Goal: Information Seeking & Learning: Learn about a topic

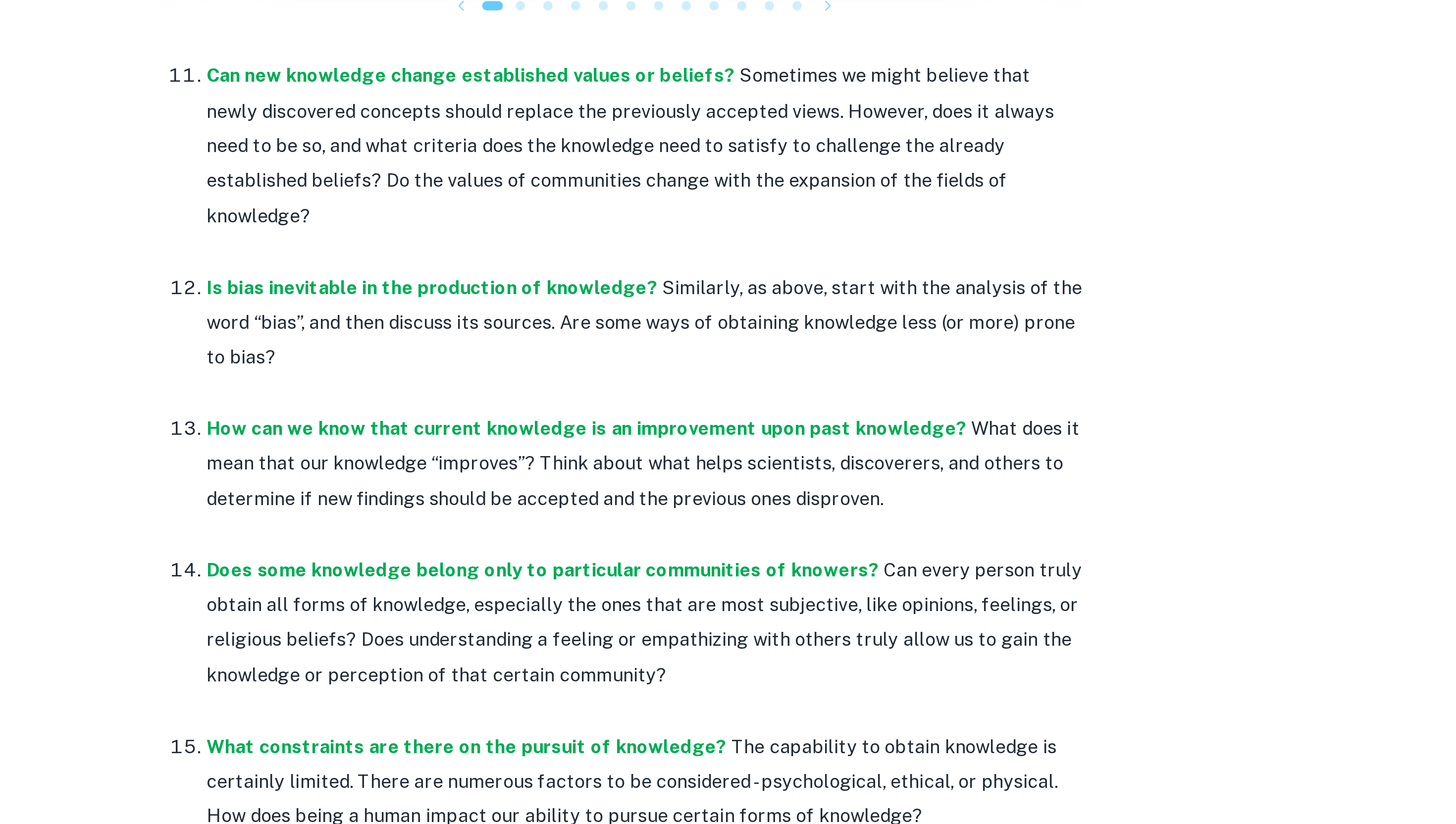
scroll to position [907, 0]
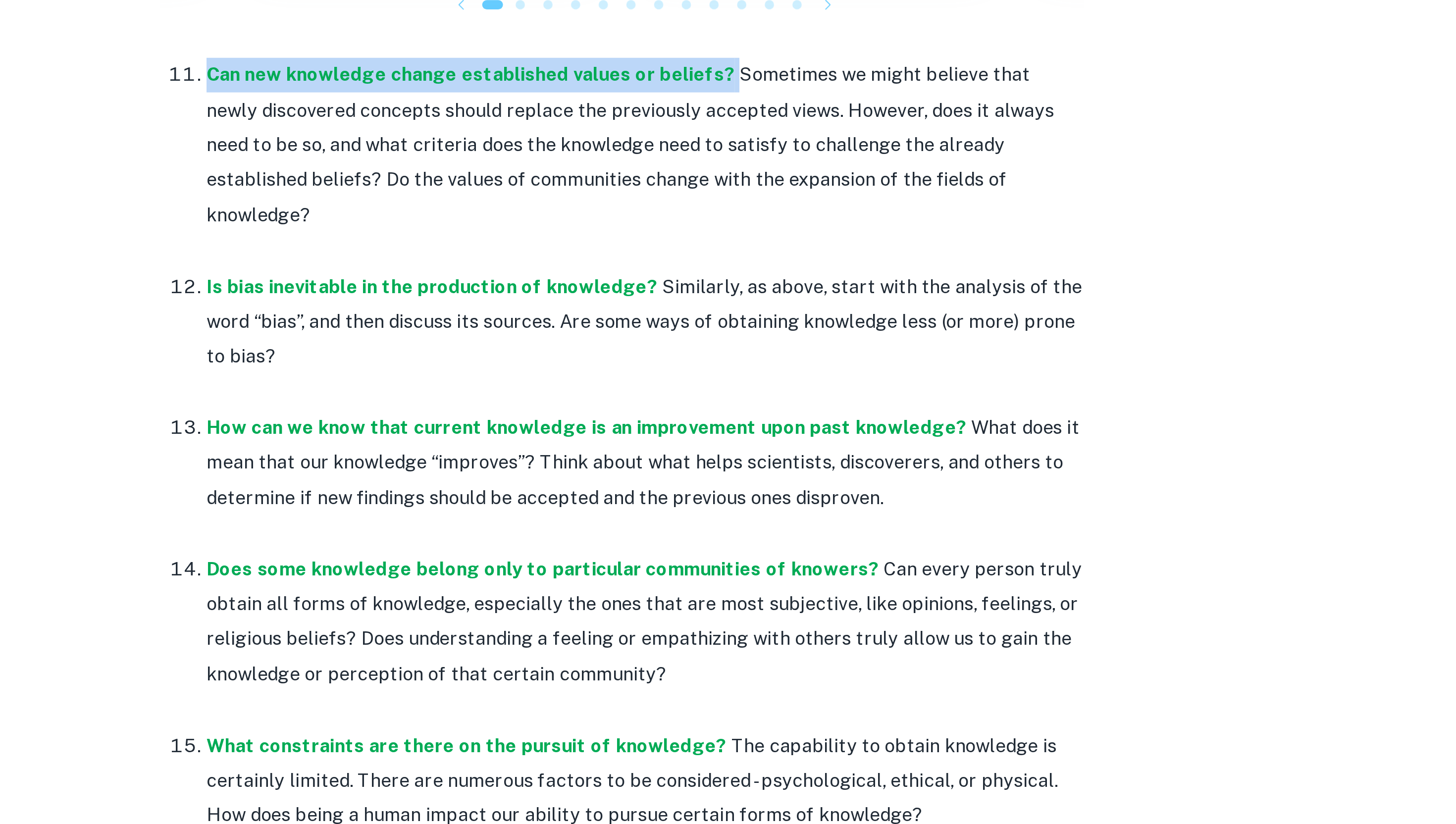
drag, startPoint x: 524, startPoint y: 505, endPoint x: 770, endPoint y: 505, distance: 246.0
drag, startPoint x: 534, startPoint y: 505, endPoint x: 765, endPoint y: 499, distance: 231.1
copy strong "Can new knowledge change established values or beliefs"
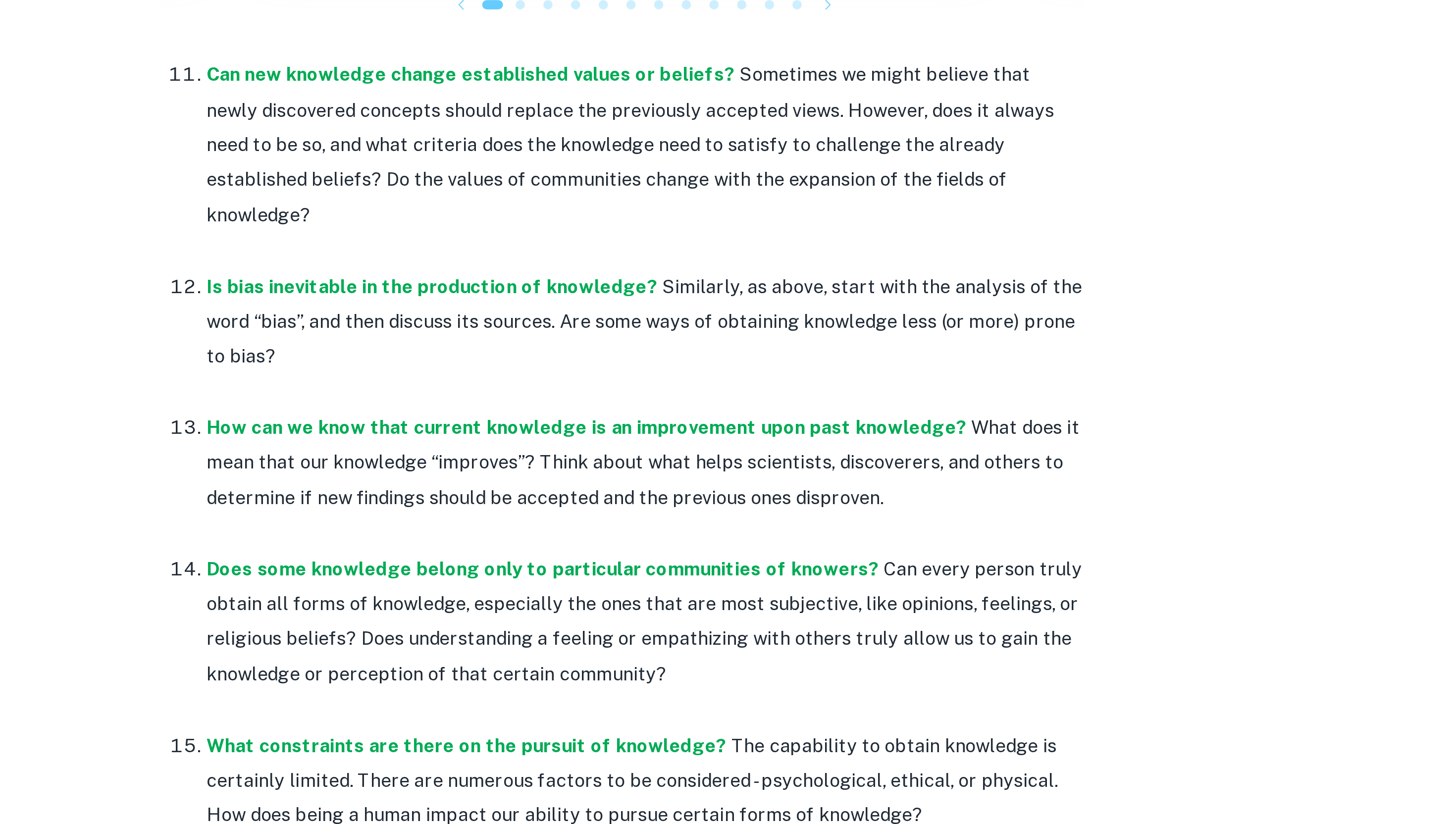
click at [699, 606] on p "Is bias inevitable in the production of knowledge? Similarly, as above, start w…" at bounding box center [738, 609] width 376 height 45
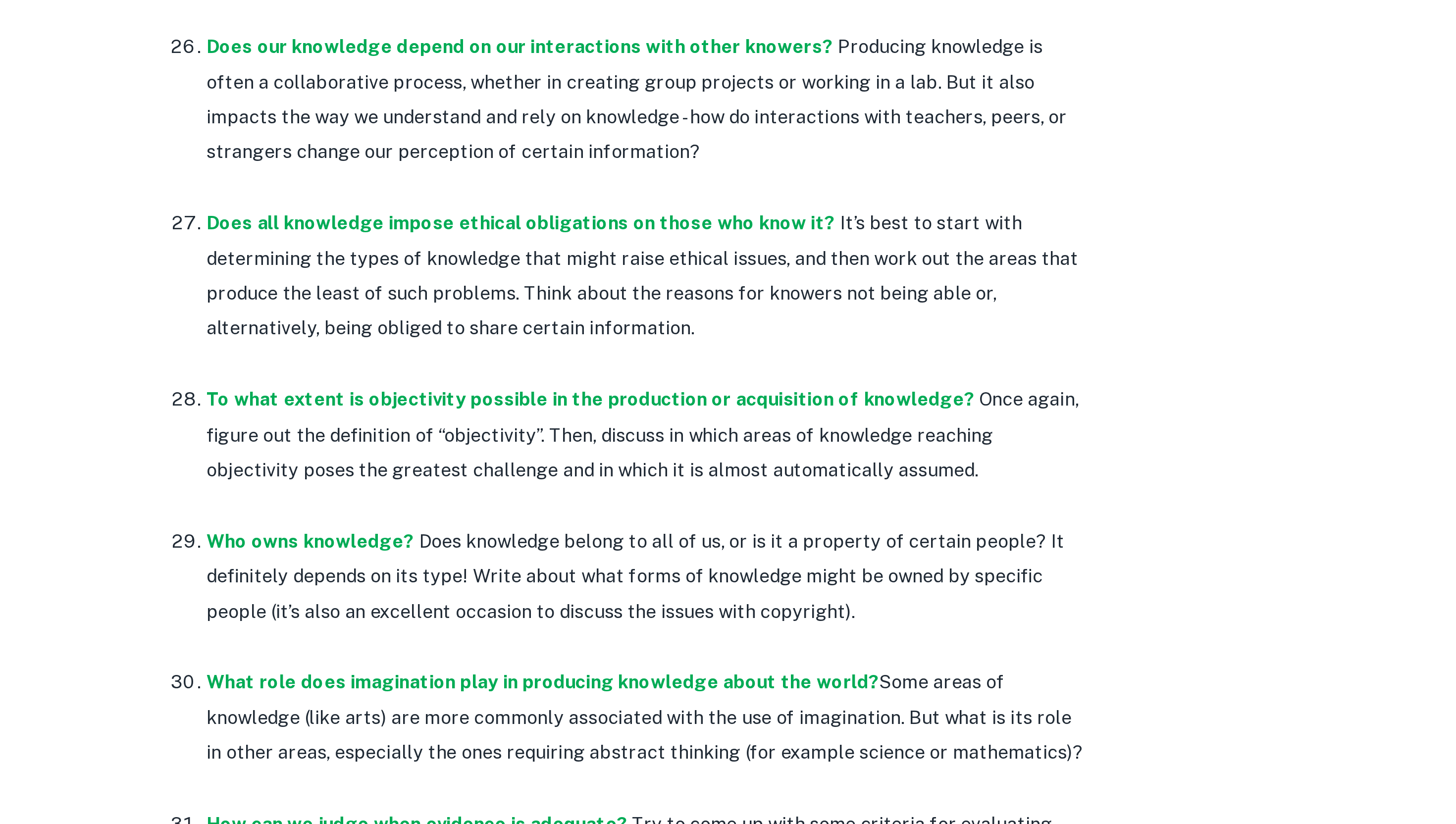
scroll to position [2023, 0]
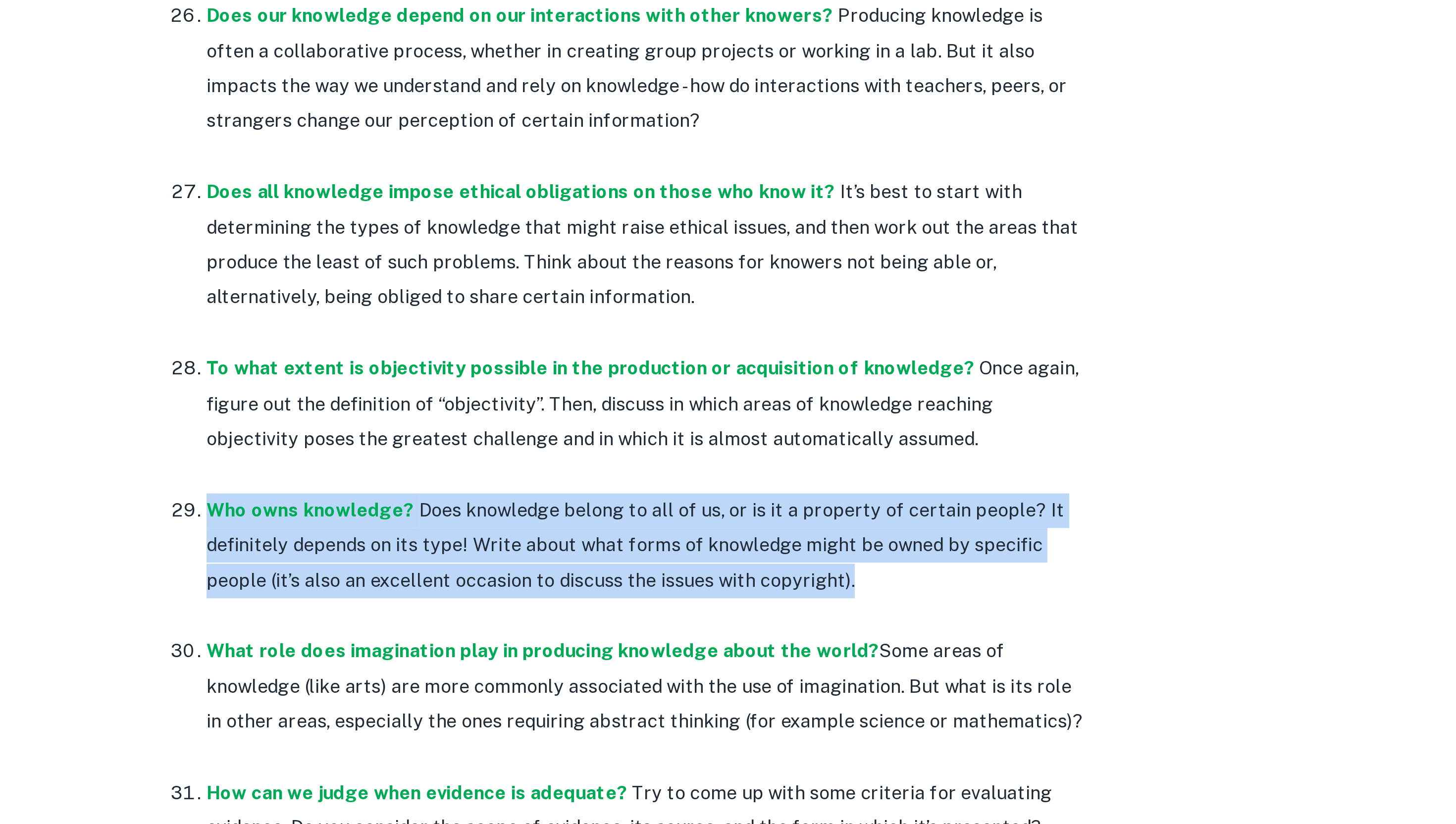
drag, startPoint x: 532, startPoint y: 657, endPoint x: 835, endPoint y: 695, distance: 305.4
click at [835, 695] on ol "Can new knowledge change established values or beliefs? Sometimes we might beli…" at bounding box center [728, 236] width 396 height 1715
copy p "Who owns knowledge? Does knowledge belong to all of us, or is it a property of …"
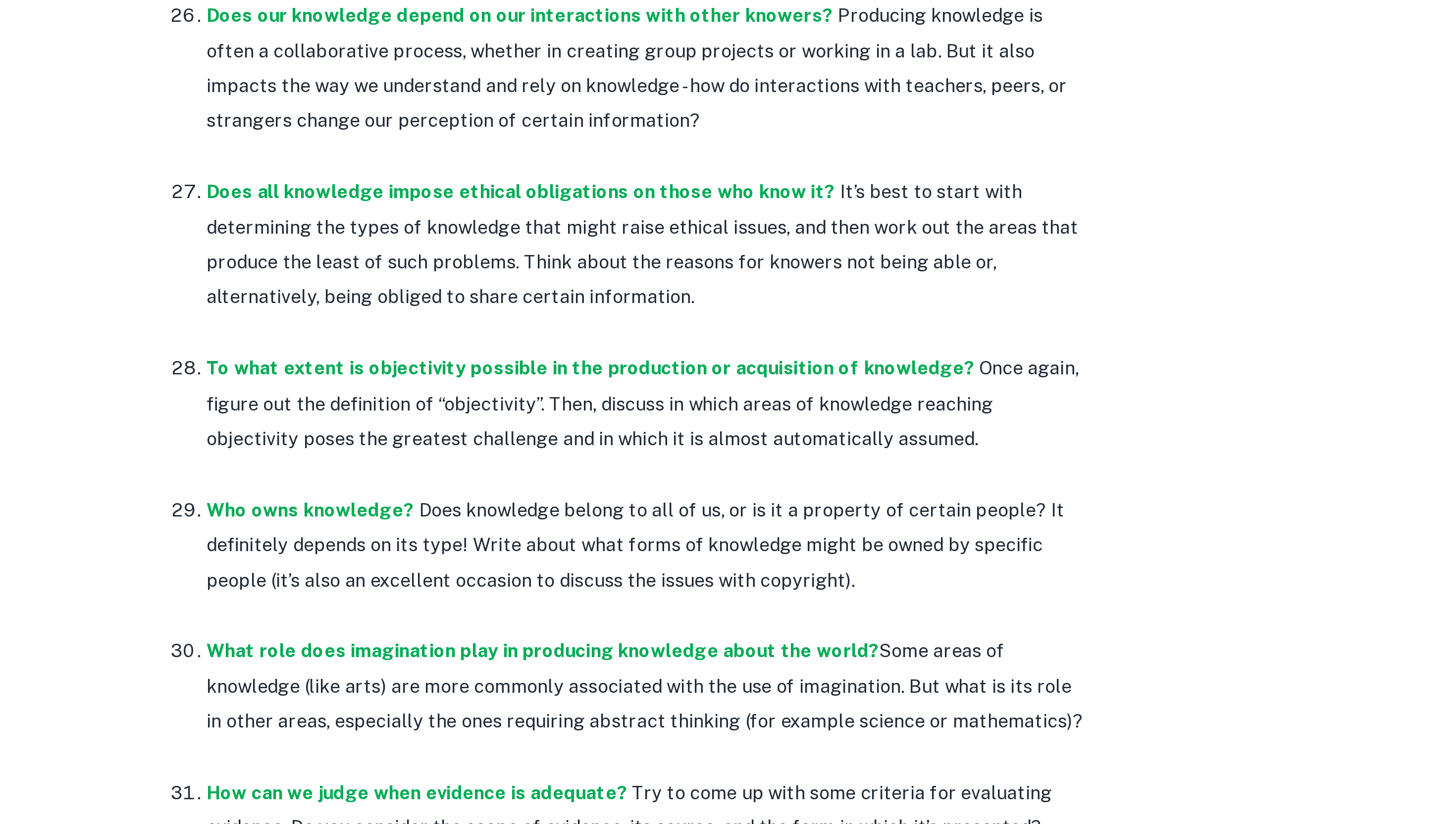
click at [687, 622] on p "To what extent is objectivity possible in the production or acquisition of know…" at bounding box center [738, 644] width 376 height 45
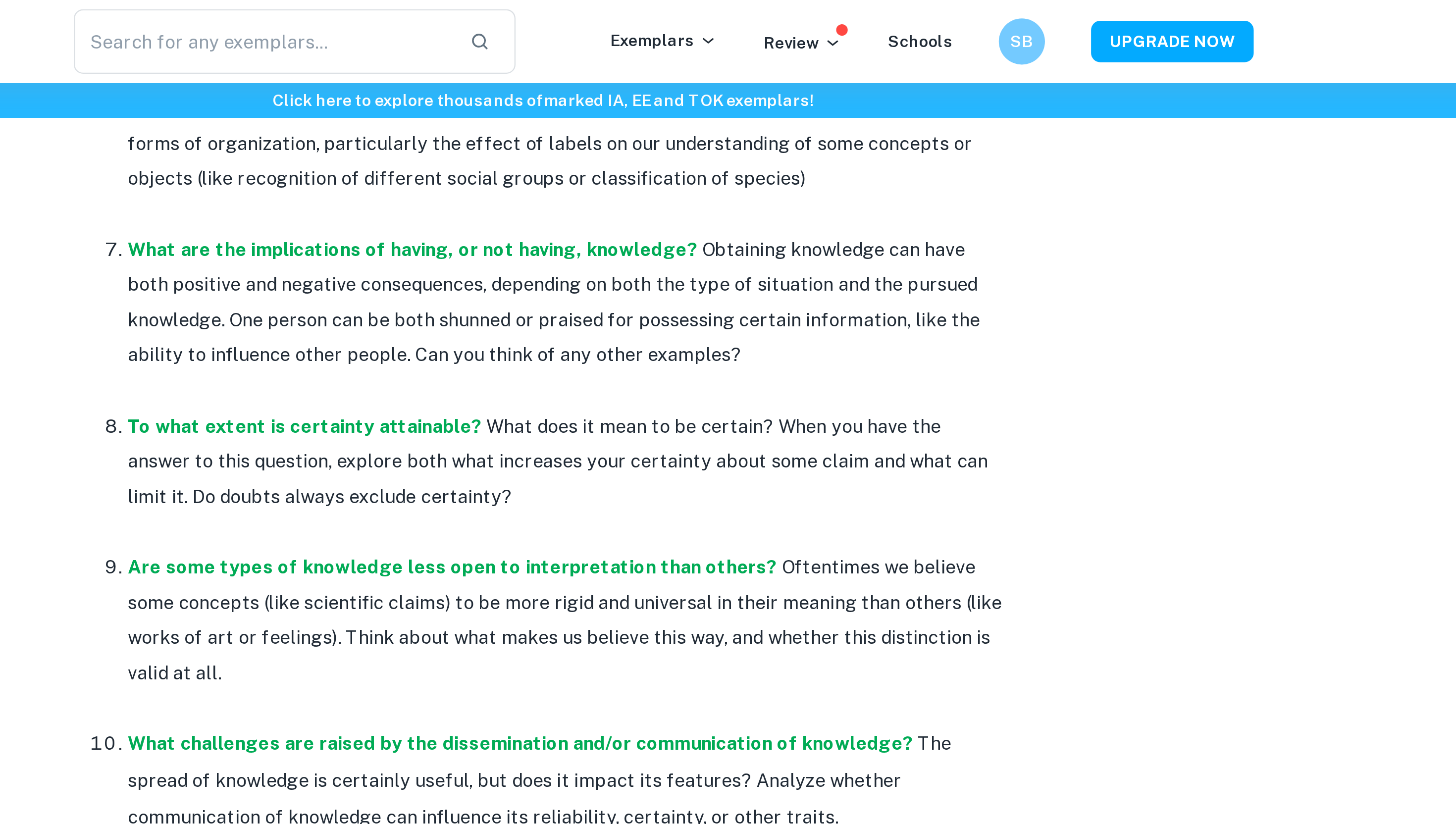
scroll to position [843, 0]
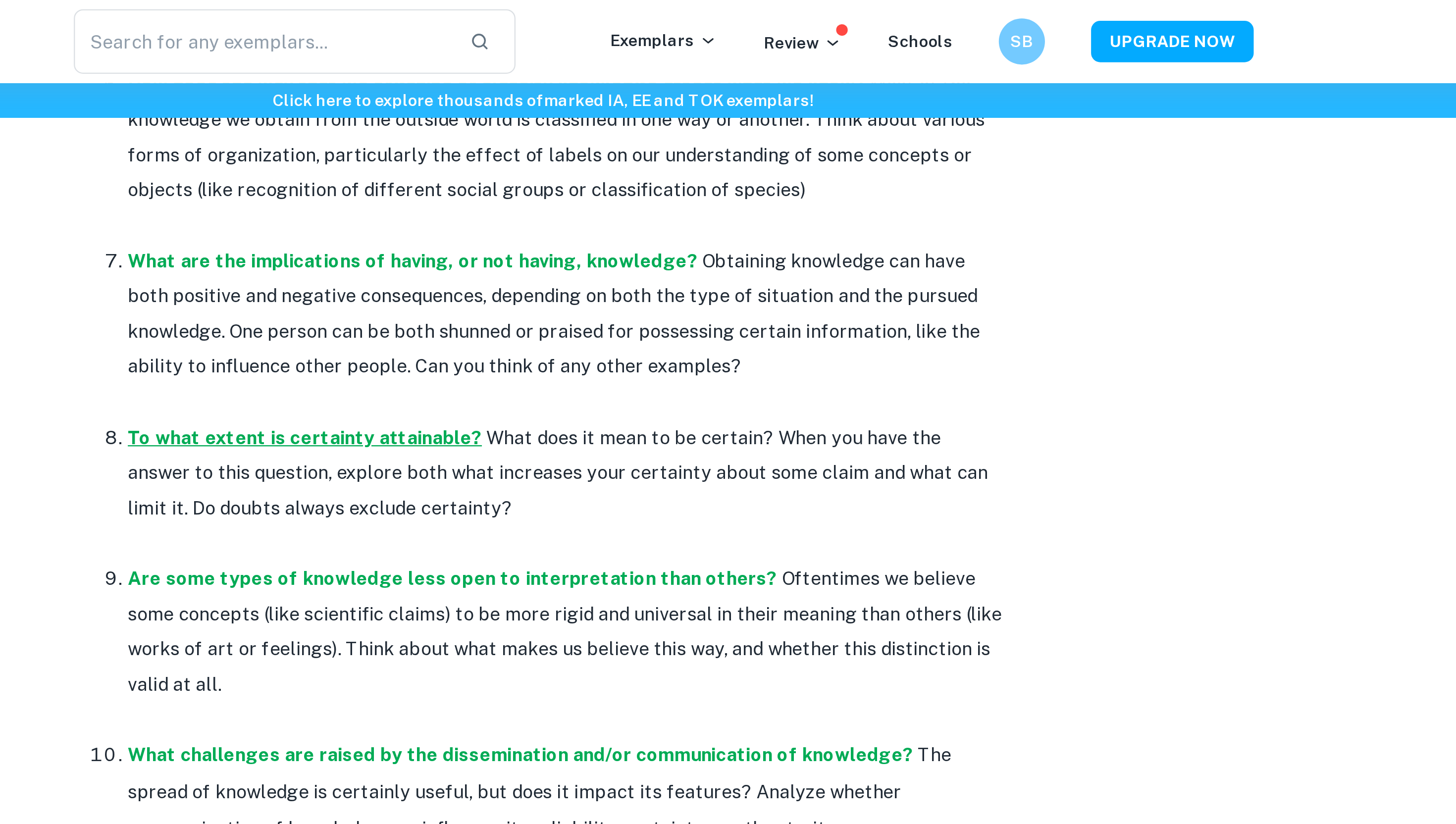
click at [666, 188] on strong "To what extent is certainty attainable?" at bounding box center [626, 188] width 152 height 10
click at [720, 205] on p "To what extent is certainty attainable? What does it mean to be certain? When y…" at bounding box center [738, 203] width 376 height 45
click at [755, 198] on p "To what extent is certainty attainable? What does it mean to be certain? When y…" at bounding box center [738, 203] width 376 height 45
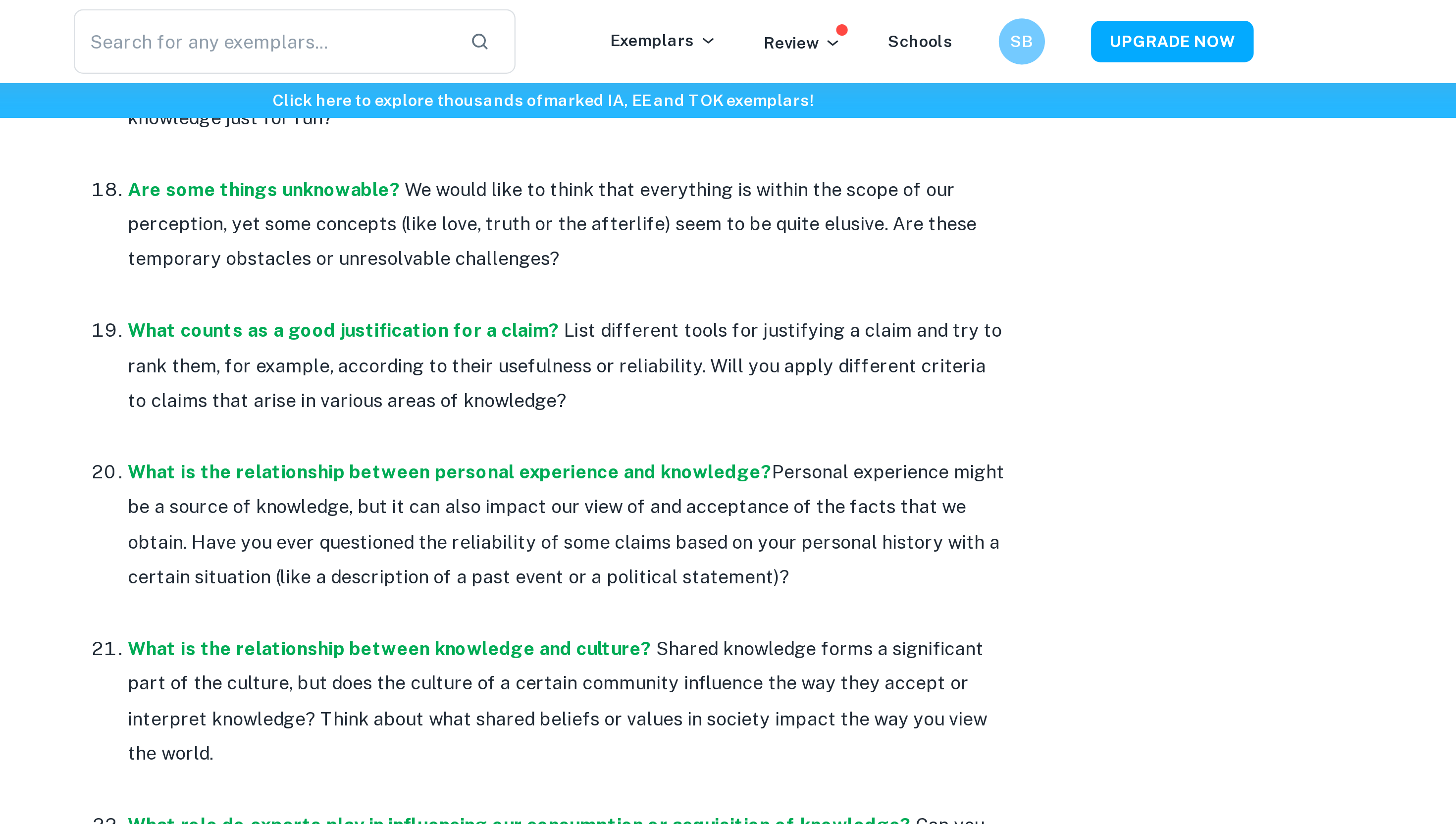
scroll to position [1810, 0]
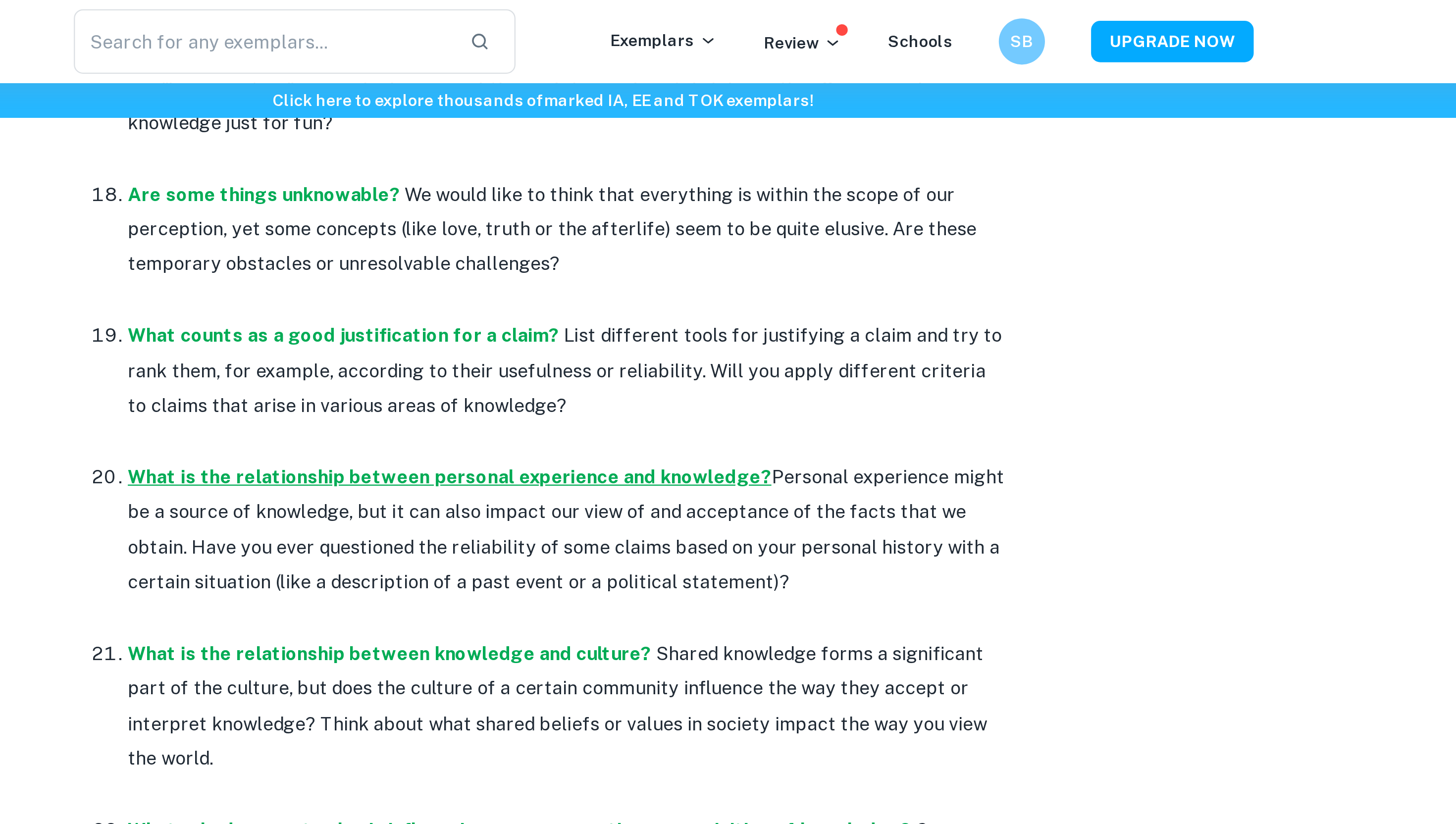
click at [707, 200] on strong "What is the relationship between personal experience and knowledge?" at bounding box center [688, 205] width 276 height 10
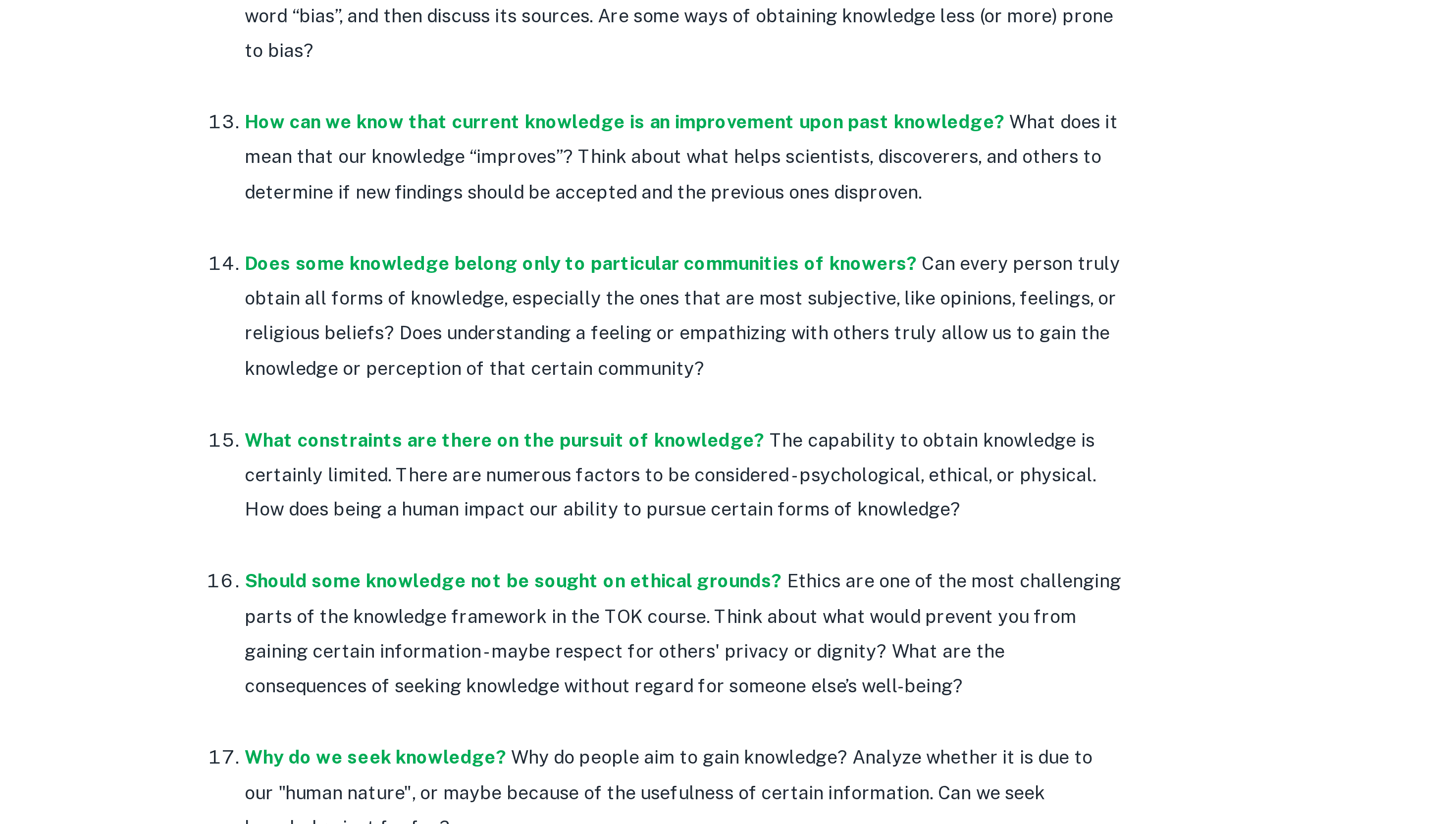
scroll to position [1102, 0]
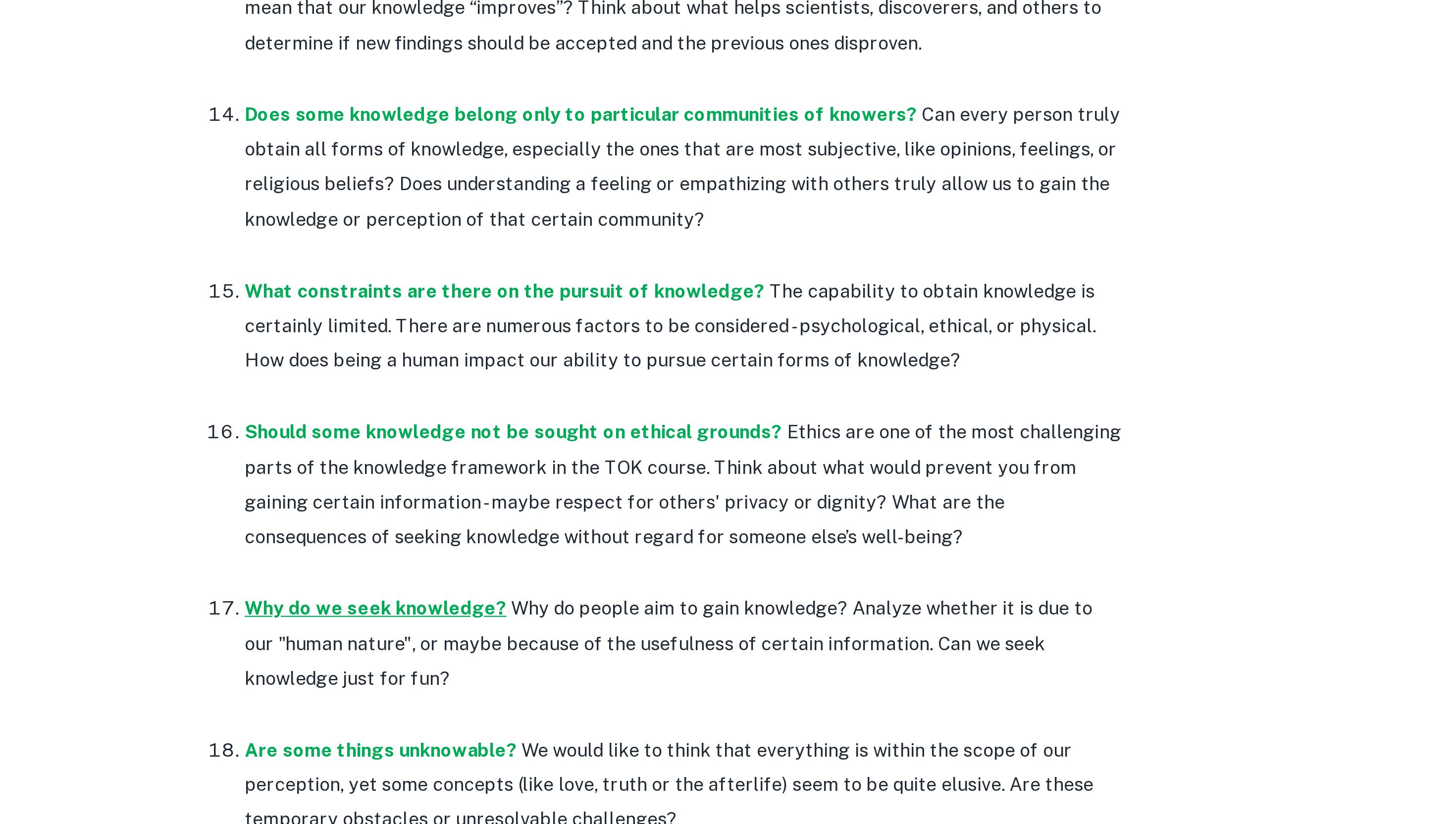
click at [610, 726] on strong "Why do we seek knowledge?" at bounding box center [606, 731] width 112 height 10
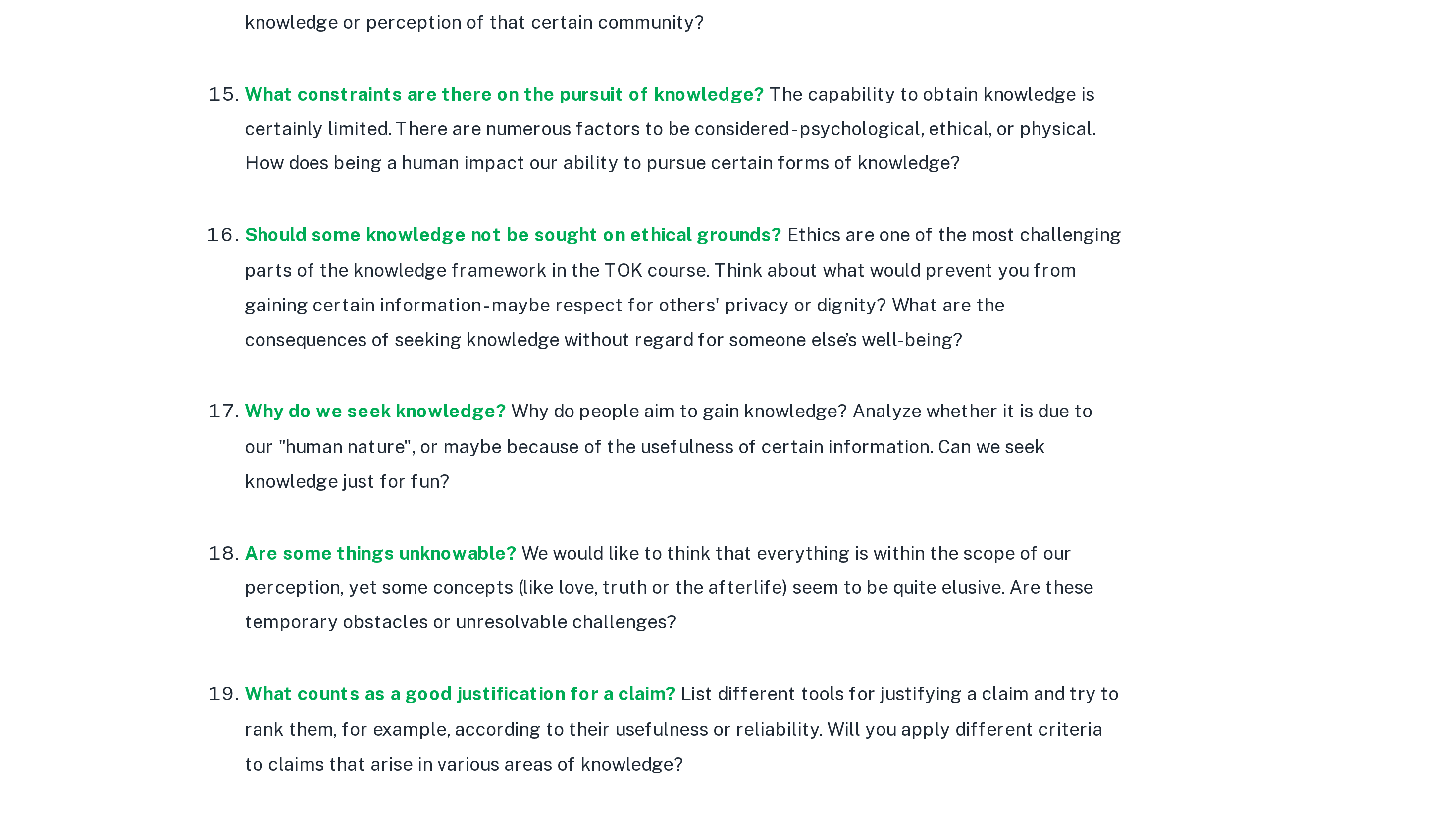
scroll to position [1317, 0]
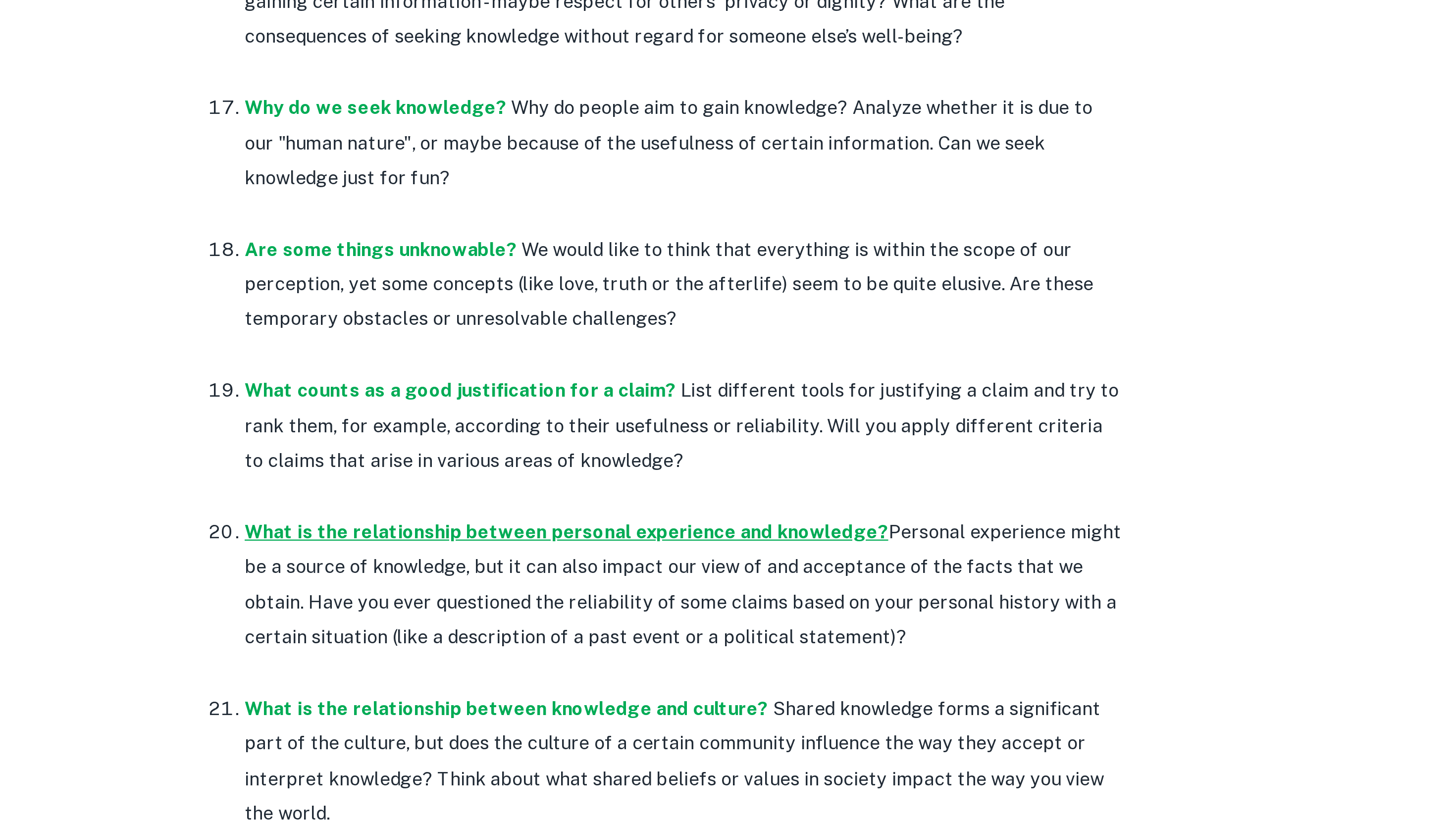
click at [610, 694] on strong "What is the relationship between personal experience and knowledge?" at bounding box center [688, 699] width 276 height 10
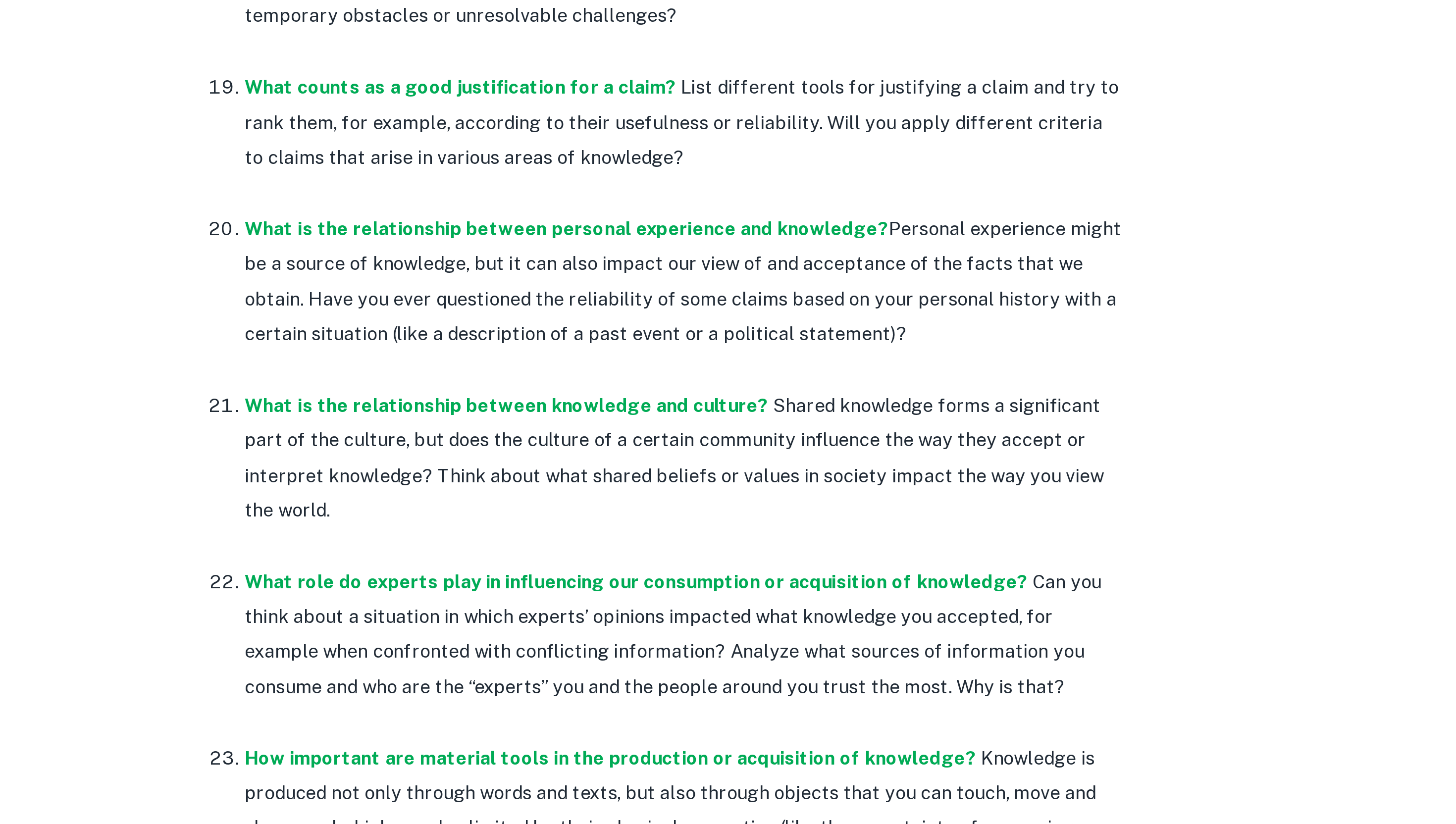
scroll to position [1563, 0]
